Goal: Task Accomplishment & Management: Manage account settings

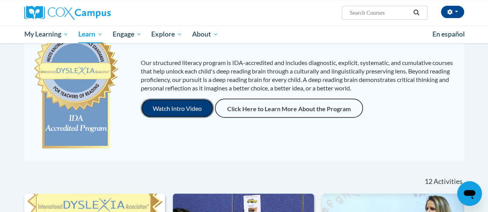
click at [175, 106] on button "Watch Intro Video" at bounding box center [177, 108] width 73 height 19
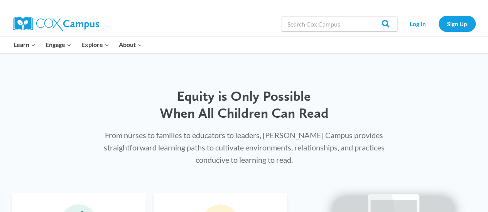
scroll to position [304, 0]
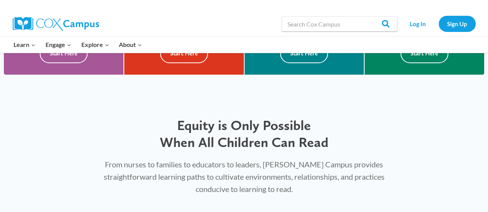
drag, startPoint x: 490, startPoint y: 13, endPoint x: 492, endPoint y: 47, distance: 34.4
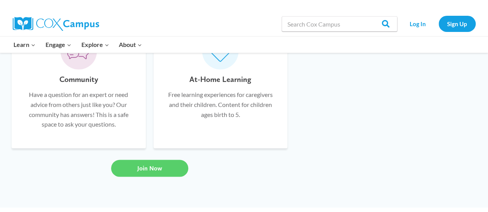
scroll to position [639, 0]
click at [416, 22] on link "Log In" at bounding box center [418, 24] width 34 height 16
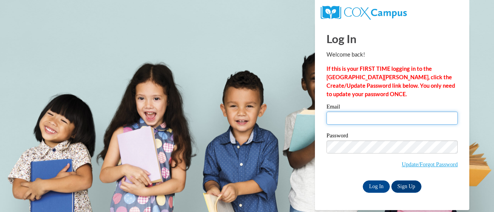
click at [330, 120] on input "Email" at bounding box center [391, 118] width 131 height 13
type input "jodi.hockerman@rusd.org"
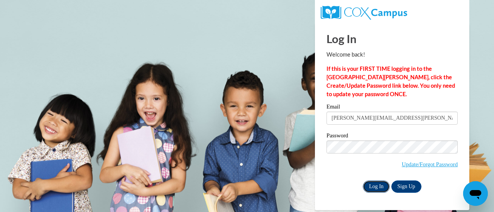
click at [373, 185] on input "Log In" at bounding box center [375, 187] width 27 height 12
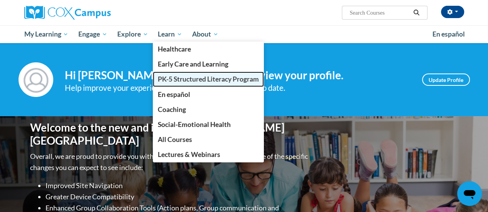
click at [182, 79] on span "PK-5 Structured Literacy Program" at bounding box center [208, 79] width 101 height 8
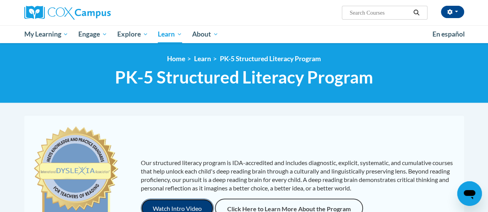
click at [163, 202] on button "Watch Intro Video" at bounding box center [177, 208] width 73 height 19
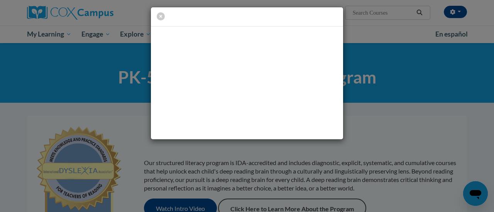
click at [282, 201] on div at bounding box center [247, 106] width 494 height 212
click at [282, 202] on div at bounding box center [247, 106] width 494 height 212
click at [161, 16] on icon "button" at bounding box center [161, 16] width 8 height 8
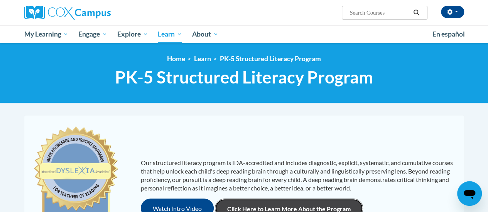
click at [253, 210] on link "Click Here to Learn More About the Program" at bounding box center [289, 208] width 148 height 19
click at [261, 207] on link "Click Here to Learn More About the Program" at bounding box center [289, 208] width 148 height 19
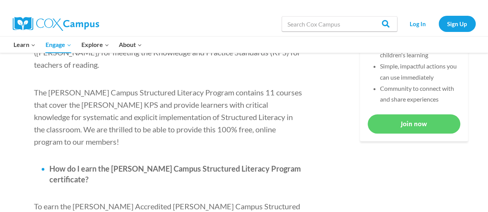
scroll to position [385, 0]
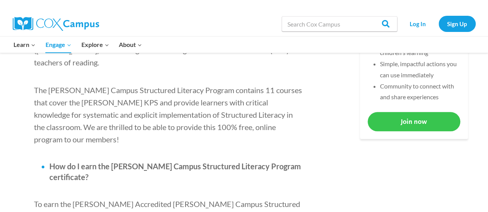
click at [394, 120] on link "Join now" at bounding box center [413, 121] width 93 height 19
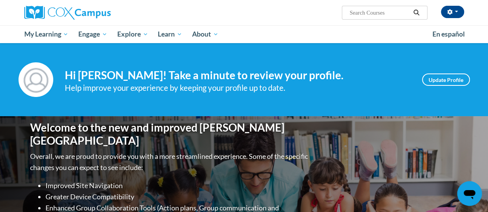
click at [438, 72] on div "Your profile Hi [PERSON_NAME]! Take a minute to review your profile. Help impro…" at bounding box center [244, 79] width 451 height 35
click at [440, 81] on link "Update Profile" at bounding box center [446, 80] width 48 height 12
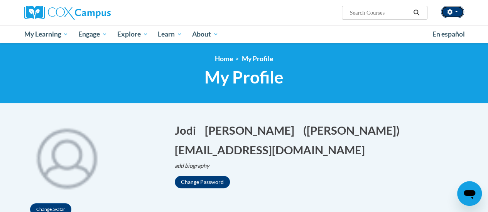
click at [459, 13] on button "button" at bounding box center [452, 12] width 23 height 12
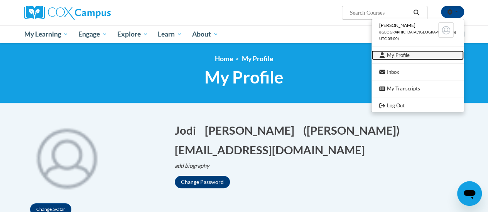
click at [409, 55] on link "My Profile" at bounding box center [417, 56] width 92 height 10
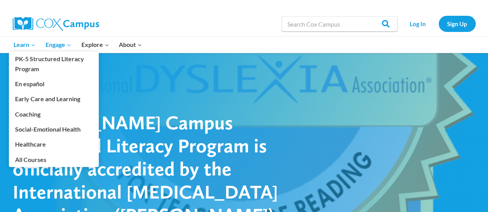
click at [23, 45] on span "Learn Expand" at bounding box center [24, 45] width 22 height 10
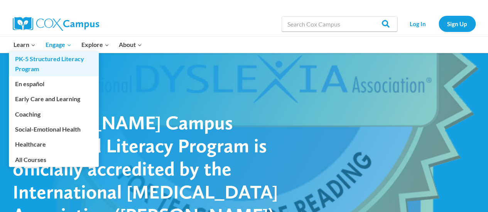
click at [22, 66] on link "PK-5 Structured Literacy Program" at bounding box center [54, 64] width 90 height 25
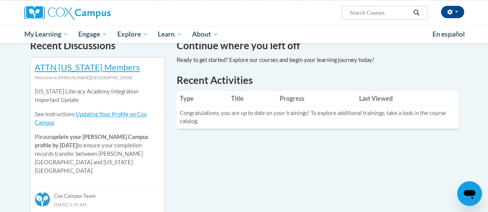
scroll to position [249, 0]
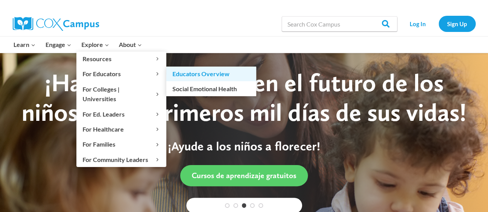
click at [177, 72] on link "Educators Overview" at bounding box center [211, 74] width 90 height 15
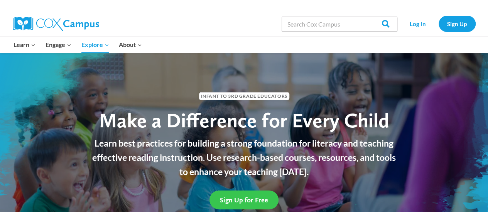
click at [242, 199] on span "Sign Up for Free" at bounding box center [244, 200] width 48 height 8
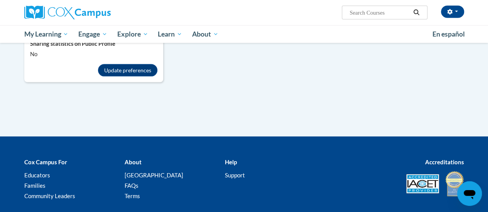
scroll to position [779, 0]
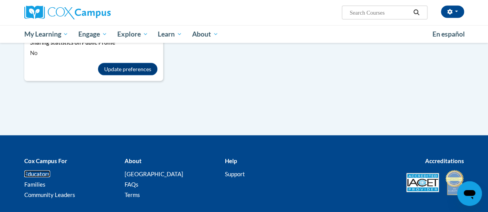
click at [40, 171] on link "Educators" at bounding box center [37, 174] width 26 height 7
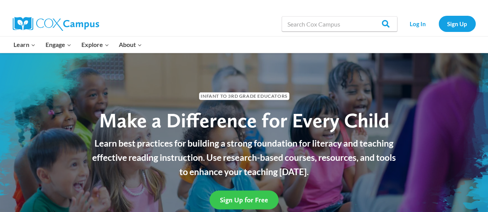
click at [238, 194] on link "Sign Up for Free" at bounding box center [243, 200] width 69 height 19
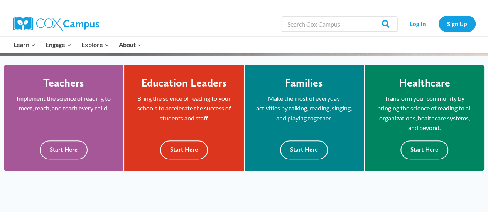
scroll to position [212, 0]
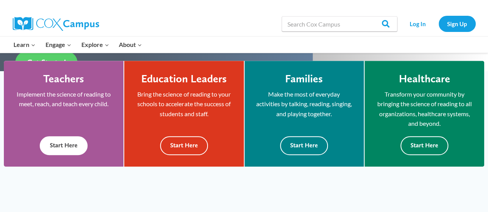
click at [57, 142] on button "Start Here" at bounding box center [64, 145] width 48 height 19
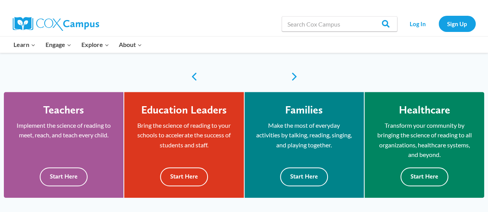
scroll to position [196, 0]
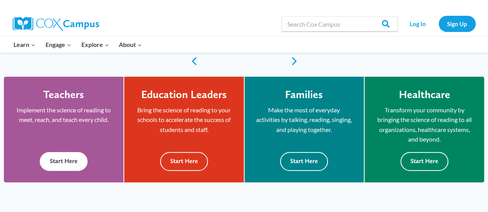
click at [67, 162] on button "Start Here" at bounding box center [64, 161] width 48 height 19
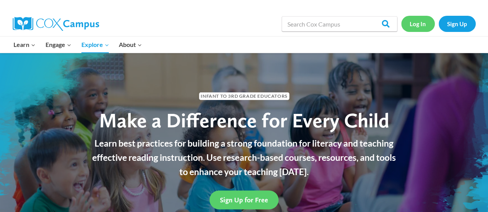
click at [416, 24] on link "Log In" at bounding box center [418, 24] width 34 height 16
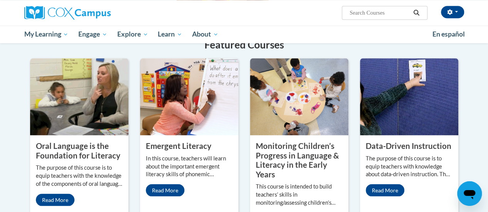
scroll to position [645, 0]
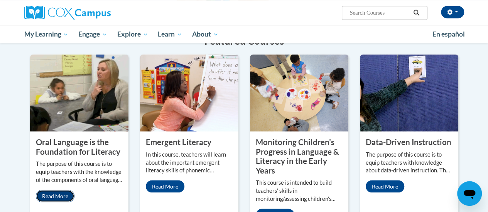
click at [62, 190] on link "Read More" at bounding box center [55, 196] width 39 height 12
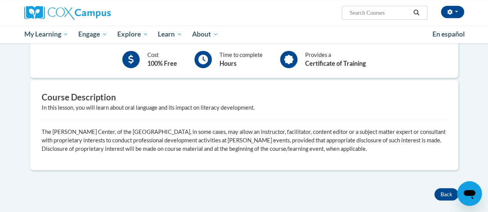
scroll to position [183, 0]
drag, startPoint x: 489, startPoint y: 45, endPoint x: 493, endPoint y: 111, distance: 65.7
click at [192, 131] on p "The [PERSON_NAME] Center, of the [GEOGRAPHIC_DATA], in some cases, may allow an…" at bounding box center [244, 139] width 405 height 25
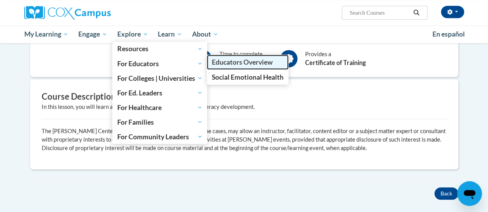
click at [219, 67] on link "Educators Overview" at bounding box center [248, 62] width 82 height 15
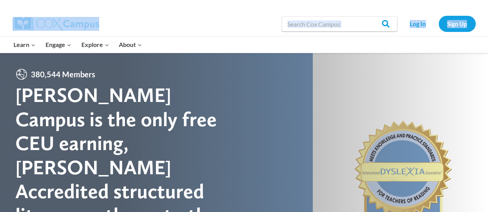
drag, startPoint x: 487, startPoint y: 16, endPoint x: 492, endPoint y: 33, distance: 17.6
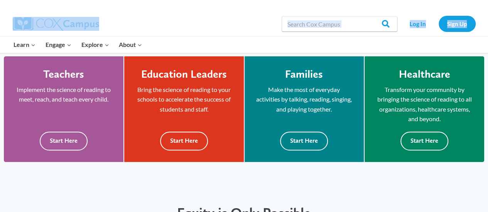
scroll to position [212, 0]
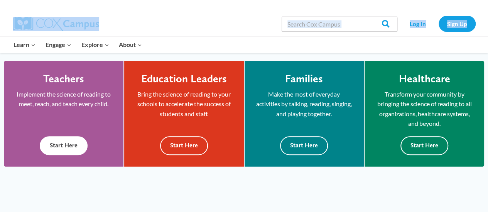
click at [55, 148] on button "Start Here" at bounding box center [64, 145] width 48 height 19
